Goal: Transaction & Acquisition: Purchase product/service

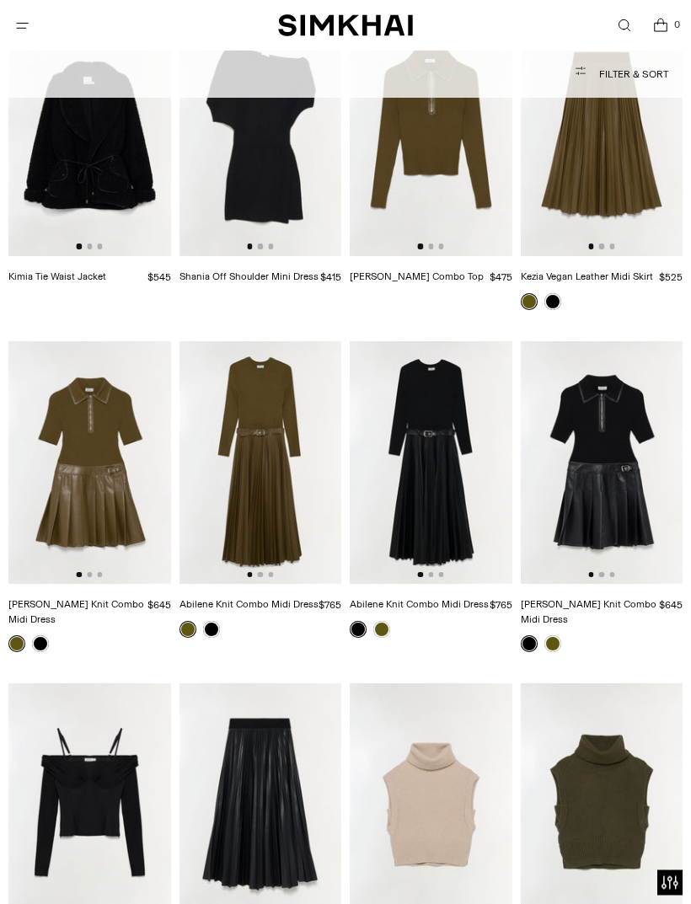
scroll to position [12278, 0]
click at [622, 28] on icon "Open search modal" at bounding box center [624, 26] width 8 height 8
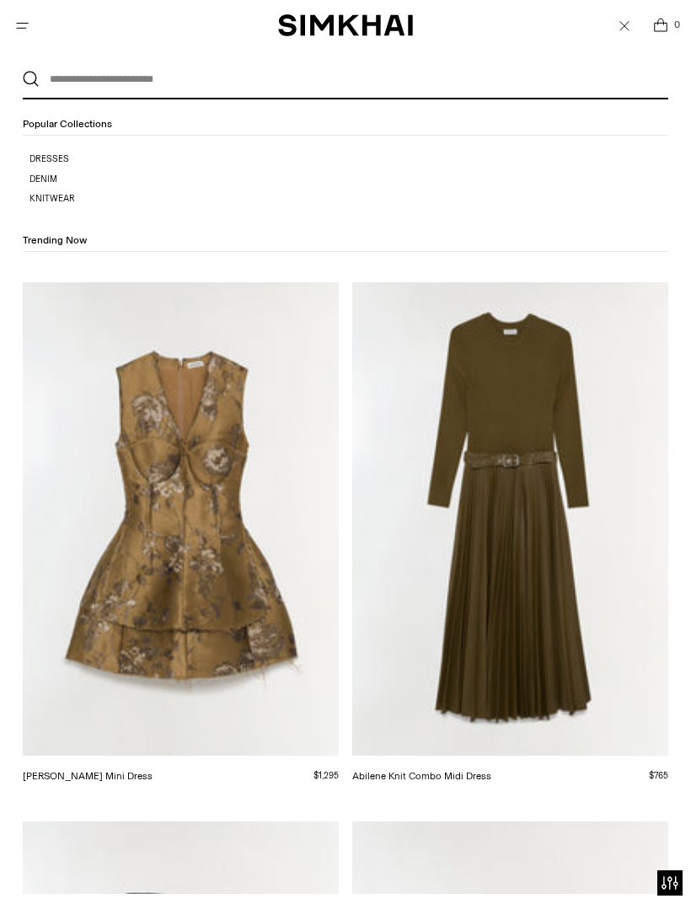
scroll to position [0, 0]
click at [159, 73] on input "text" at bounding box center [342, 79] width 604 height 37
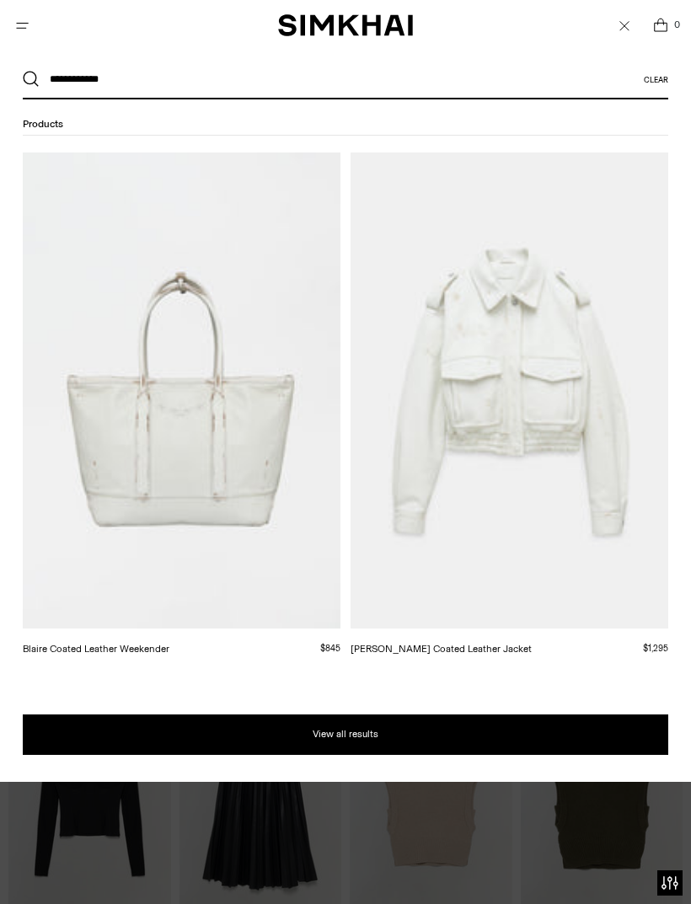
type input "**********"
click at [31, 79] on button "Search" at bounding box center [31, 79] width 17 height 17
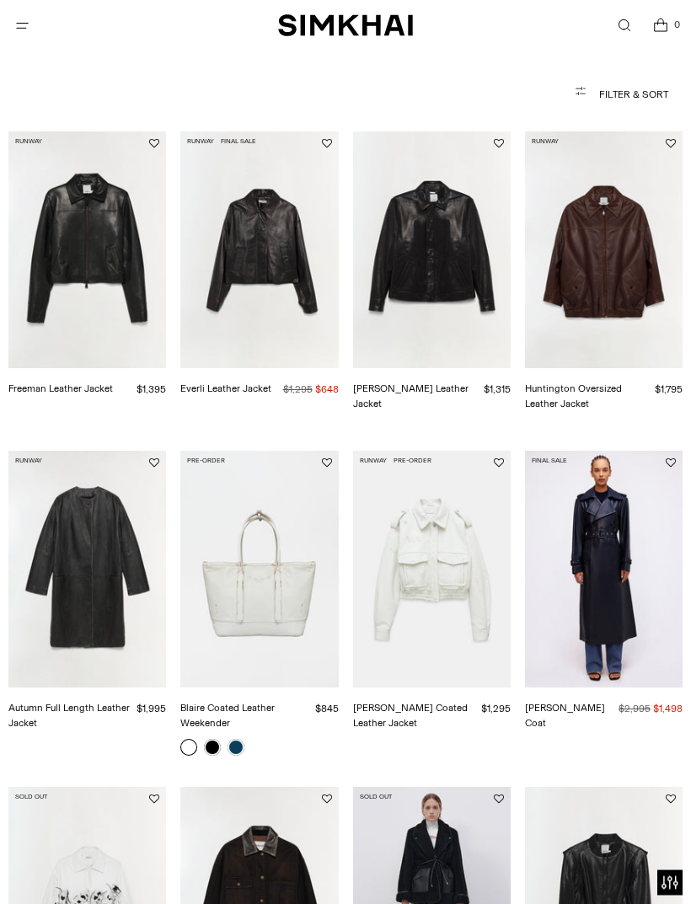
scroll to position [168, 0]
click at [120, 702] on link "Autumn Full Length Leather Jacket" at bounding box center [68, 715] width 121 height 27
